Goal: Information Seeking & Learning: Find specific fact

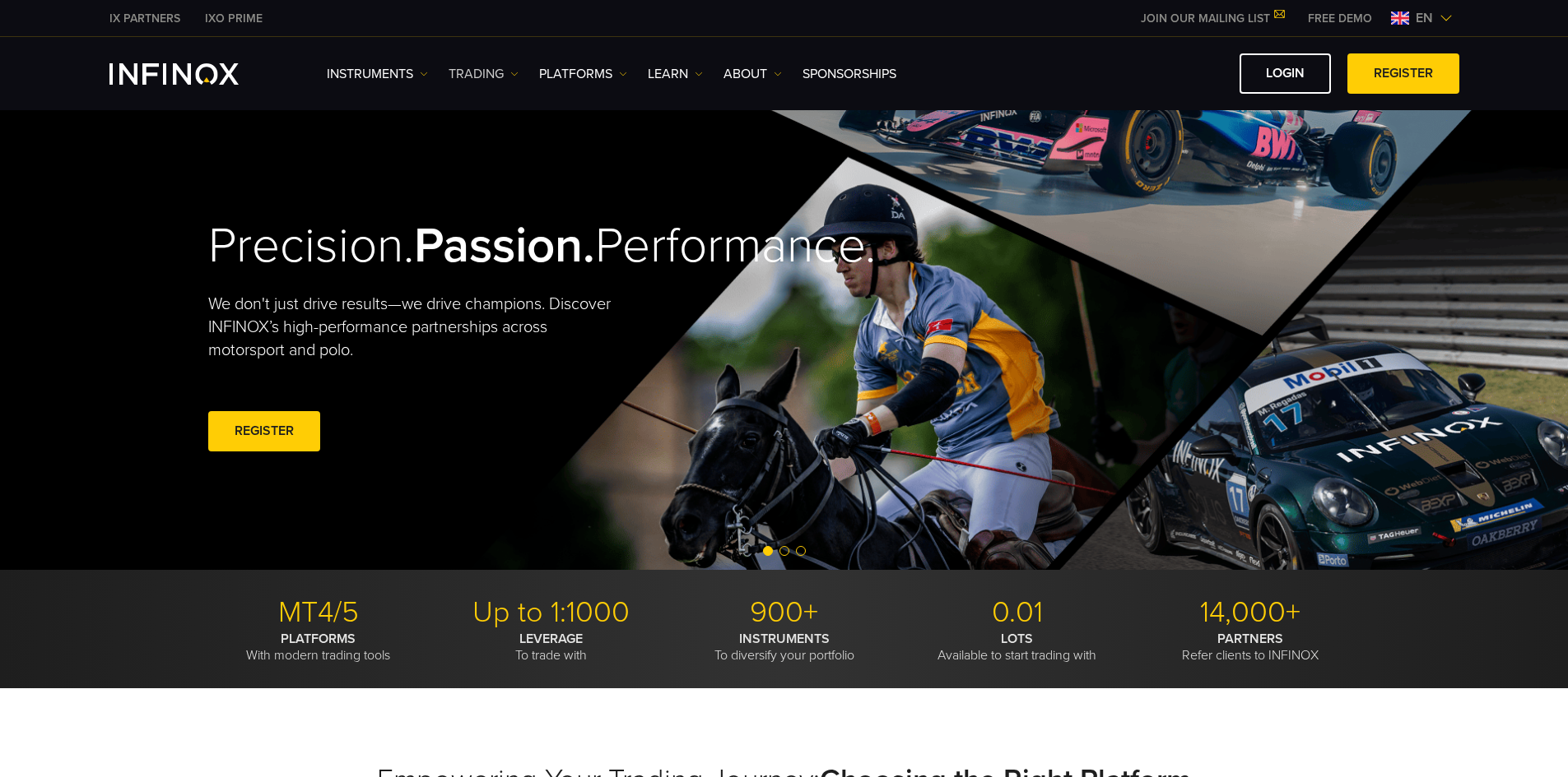
click at [495, 65] on link "TRADING" at bounding box center [483, 74] width 70 height 20
click at [864, 28] on div "IX PARTNERS IXO PRIME JOIN OUR MAILING LIST Never Miss a Trading Opportunity wi…" at bounding box center [784, 18] width 1349 height 36
click at [476, 67] on link "TRADING" at bounding box center [483, 74] width 70 height 20
click at [499, 158] on link "Market hours" at bounding box center [502, 162] width 107 height 36
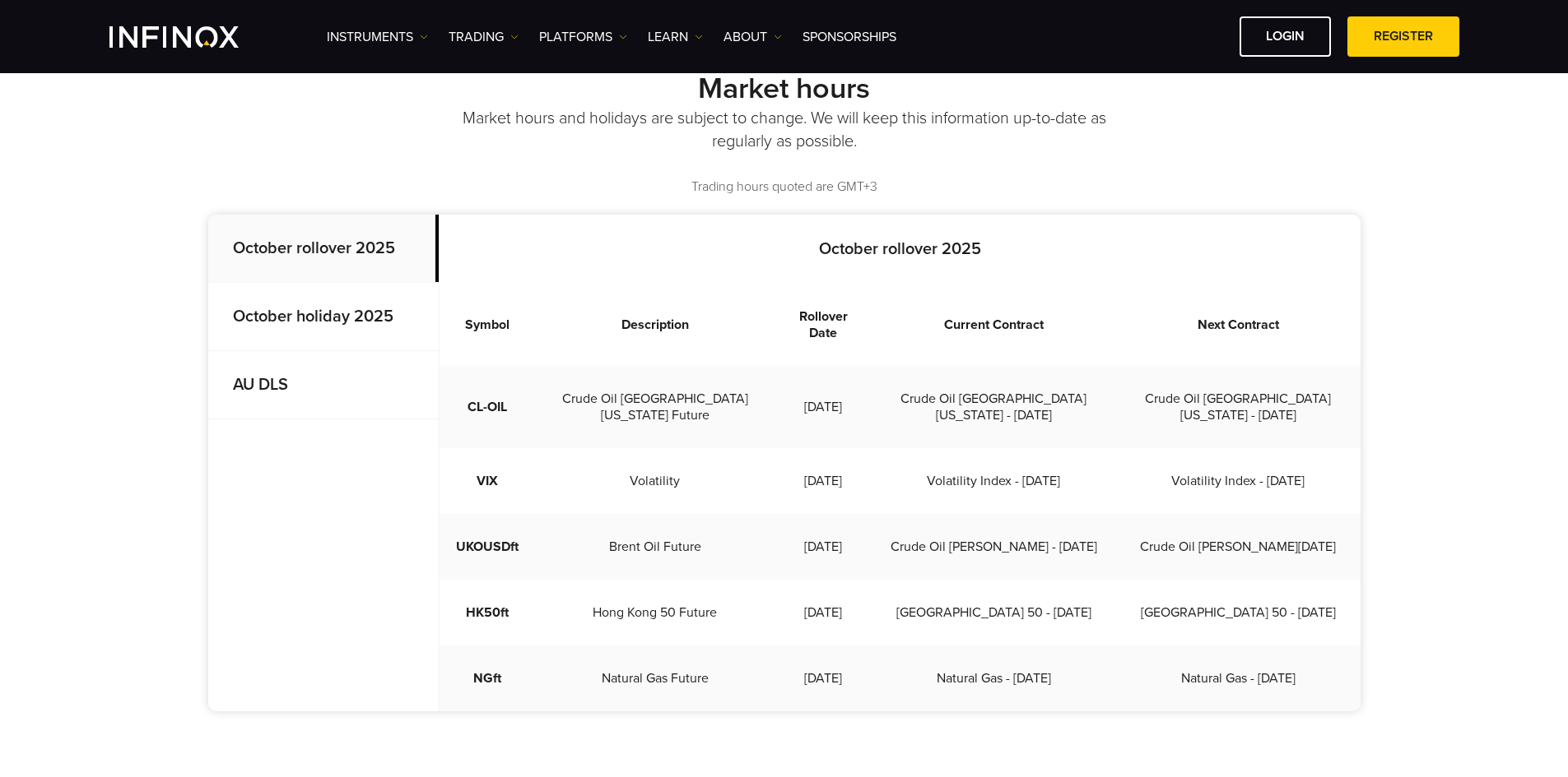
scroll to position [412, 0]
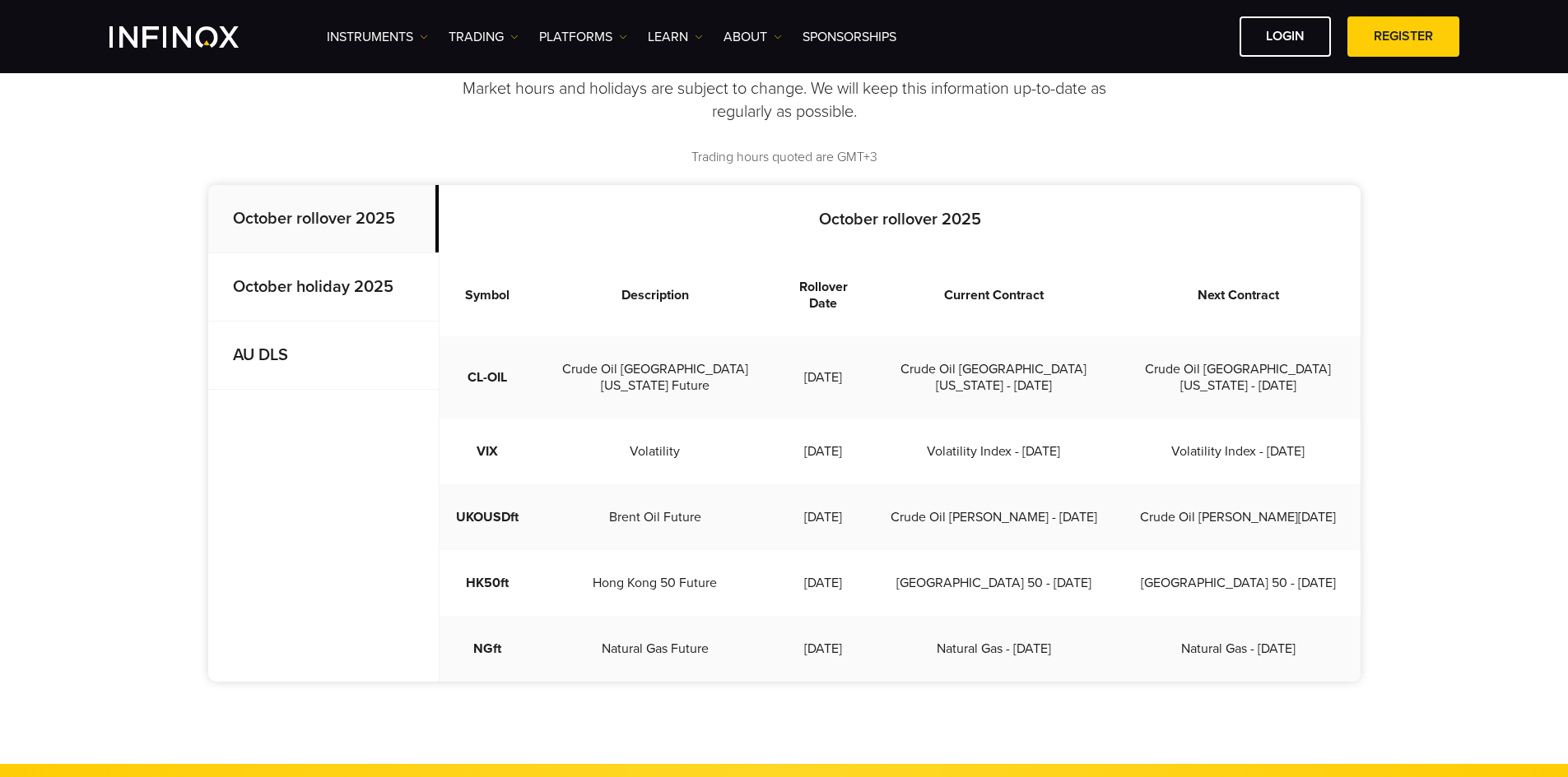
click at [1416, 236] on div "Market hours Market hours and holidays are subject to change. We will keep this…" at bounding box center [784, 374] width 1568 height 778
click at [1521, 402] on div "Market hours Market hours and holidays are subject to change. We will keep this…" at bounding box center [784, 374] width 1568 height 778
click at [1475, 389] on div "Market hours Market hours and holidays are subject to change. We will keep this…" at bounding box center [784, 374] width 1568 height 778
